Goal: Information Seeking & Learning: Learn about a topic

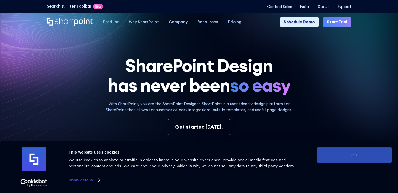
click at [362, 157] on button "OK" at bounding box center [354, 155] width 75 height 15
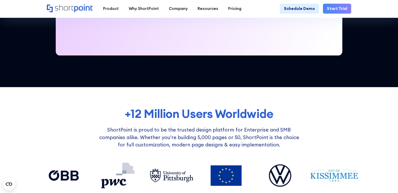
scroll to position [262, 0]
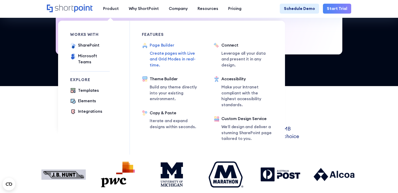
click at [166, 46] on div "Page Builder" at bounding box center [176, 45] width 52 height 6
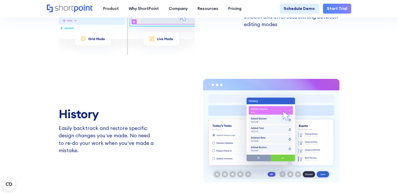
scroll to position [873, 0]
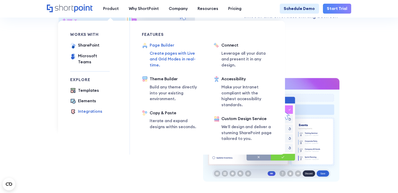
click at [96, 109] on div "Integrations" at bounding box center [90, 112] width 24 height 6
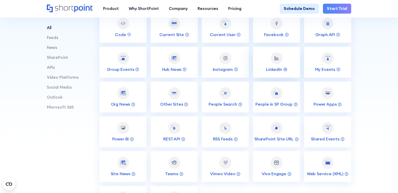
scroll to position [201, 0]
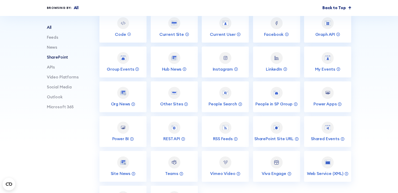
click at [65, 60] on link "SharePoint" at bounding box center [57, 57] width 21 height 5
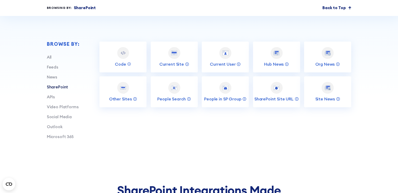
scroll to position [166, 0]
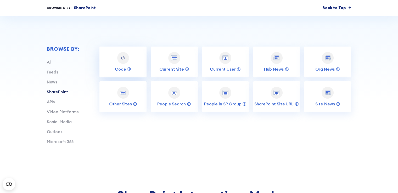
click at [126, 63] on div at bounding box center [123, 58] width 12 height 12
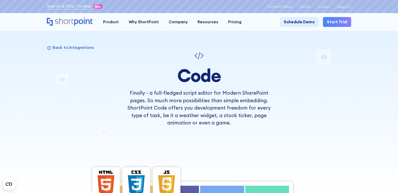
drag, startPoint x: 193, startPoint y: 58, endPoint x: 211, endPoint y: 54, distance: 18.4
click at [211, 54] on div at bounding box center [198, 56] width 149 height 12
click at [213, 56] on div at bounding box center [198, 56] width 149 height 12
click at [61, 45] on p "Back to Integrations" at bounding box center [73, 47] width 41 height 5
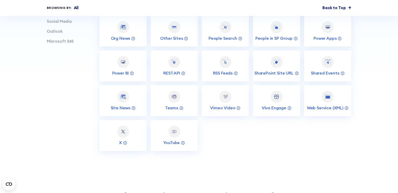
scroll to position [271, 0]
